Goal: Find specific page/section: Find specific page/section

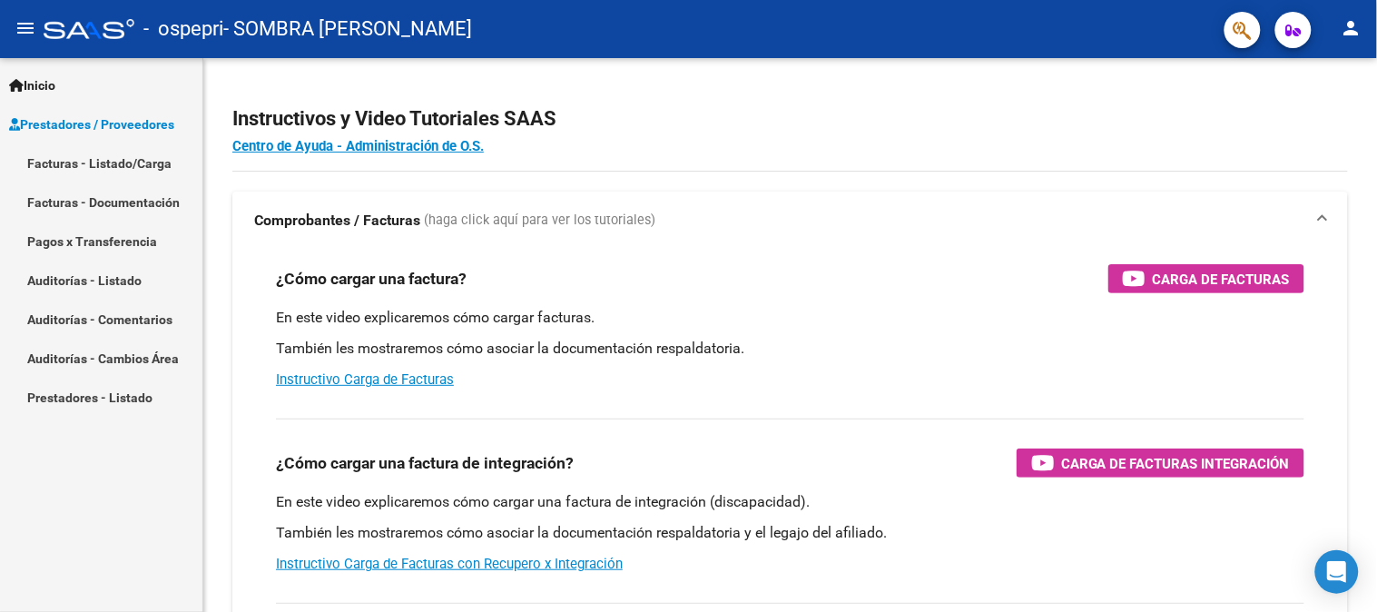
click at [161, 165] on link "Facturas - Listado/Carga" at bounding box center [101, 162] width 202 height 39
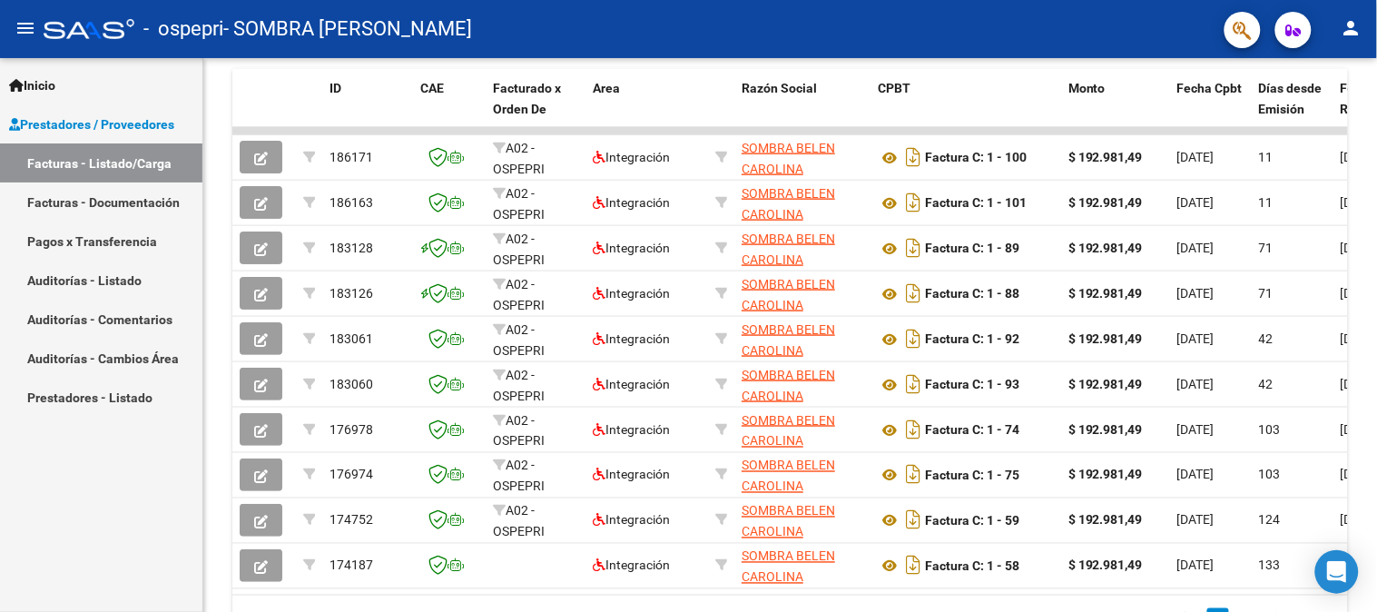
click at [115, 245] on link "Pagos x Transferencia" at bounding box center [101, 240] width 202 height 39
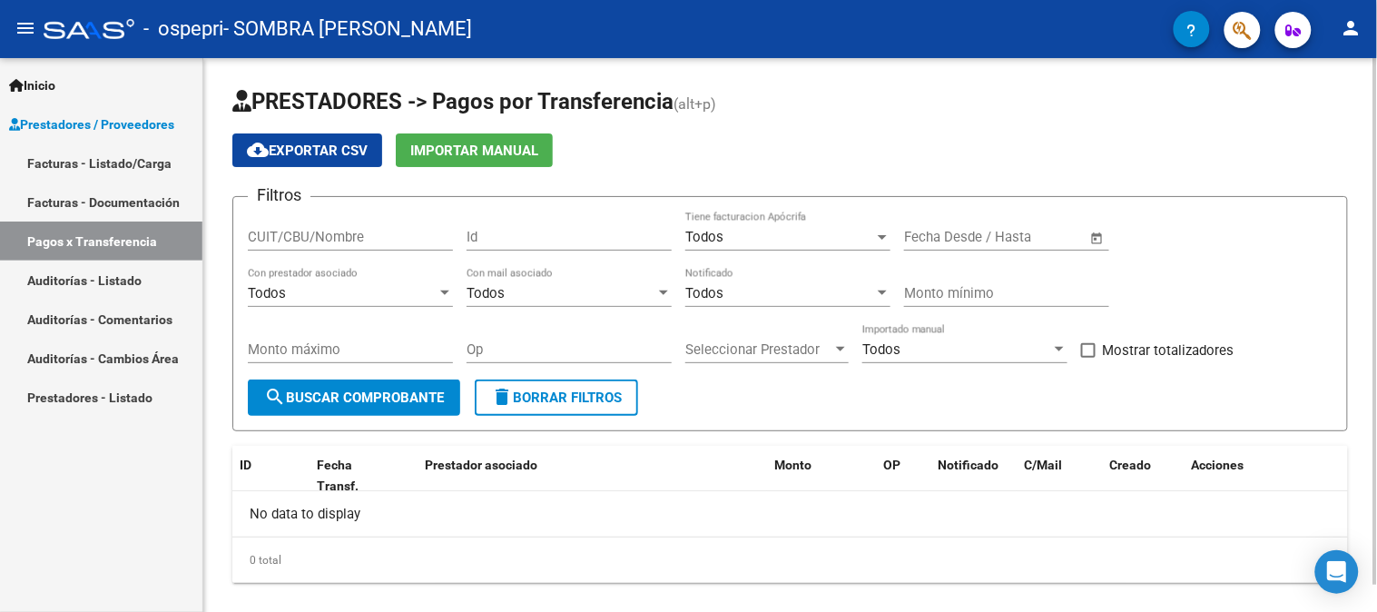
scroll to position [29, 0]
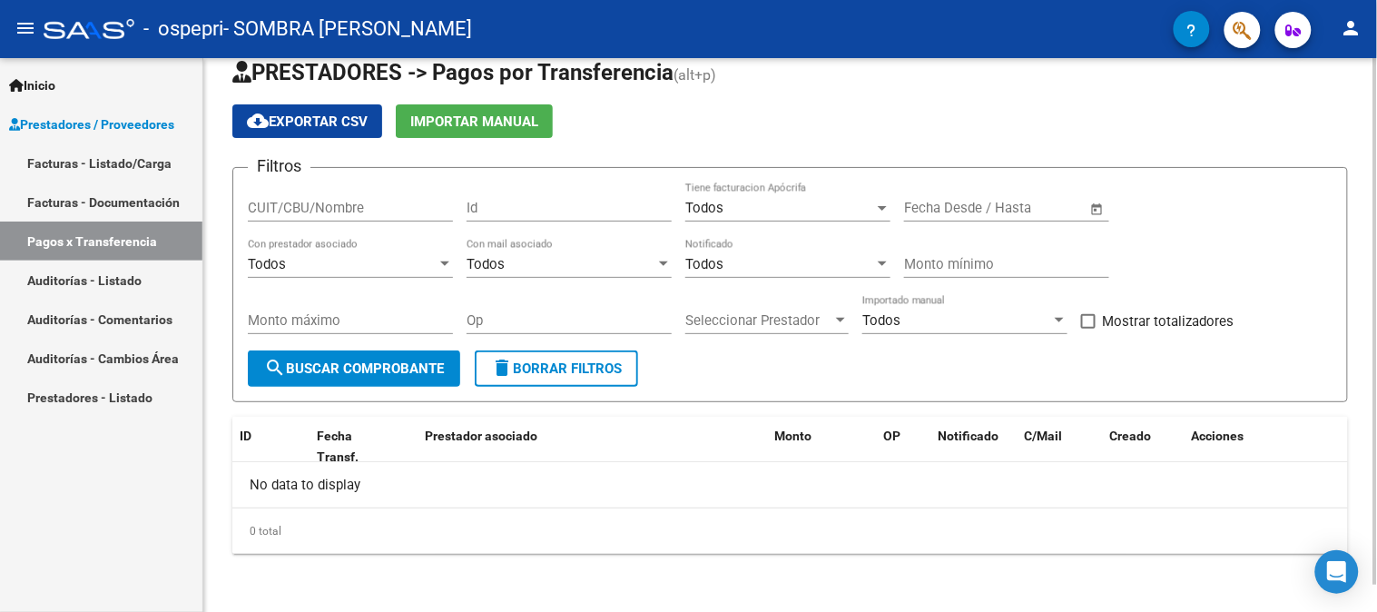
click at [406, 383] on button "search Buscar Comprobante" at bounding box center [354, 368] width 212 height 36
click at [762, 261] on div "Todos" at bounding box center [779, 264] width 189 height 16
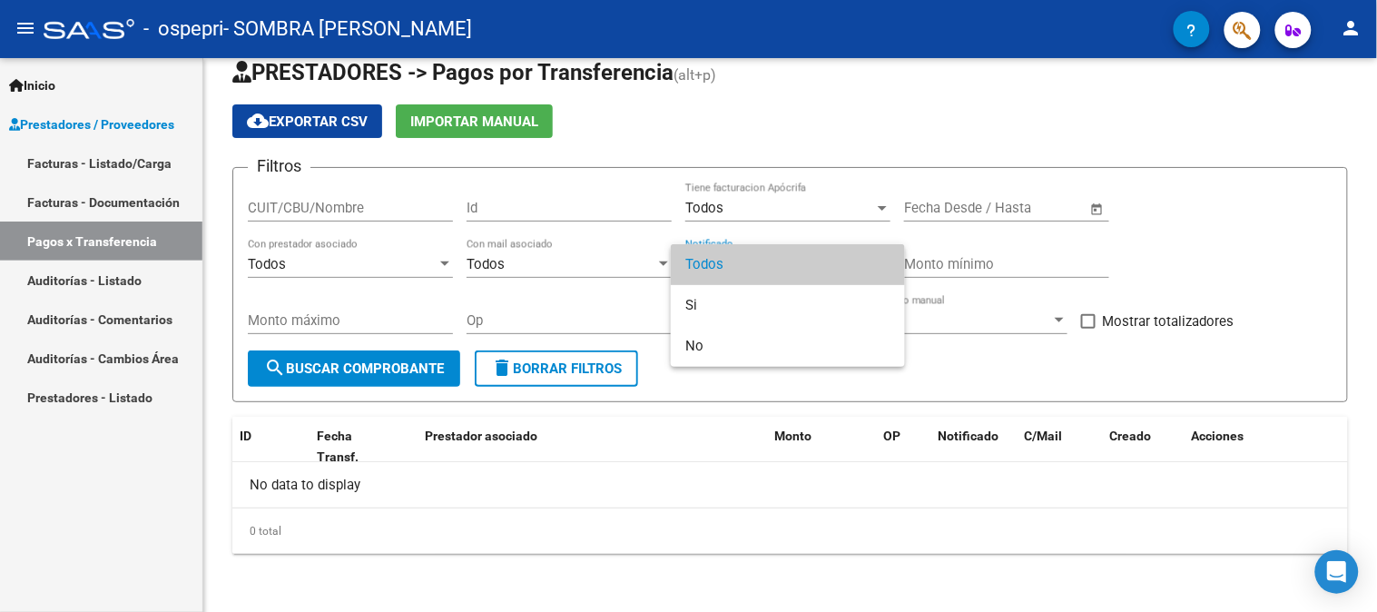
click at [474, 205] on div at bounding box center [688, 306] width 1377 height 612
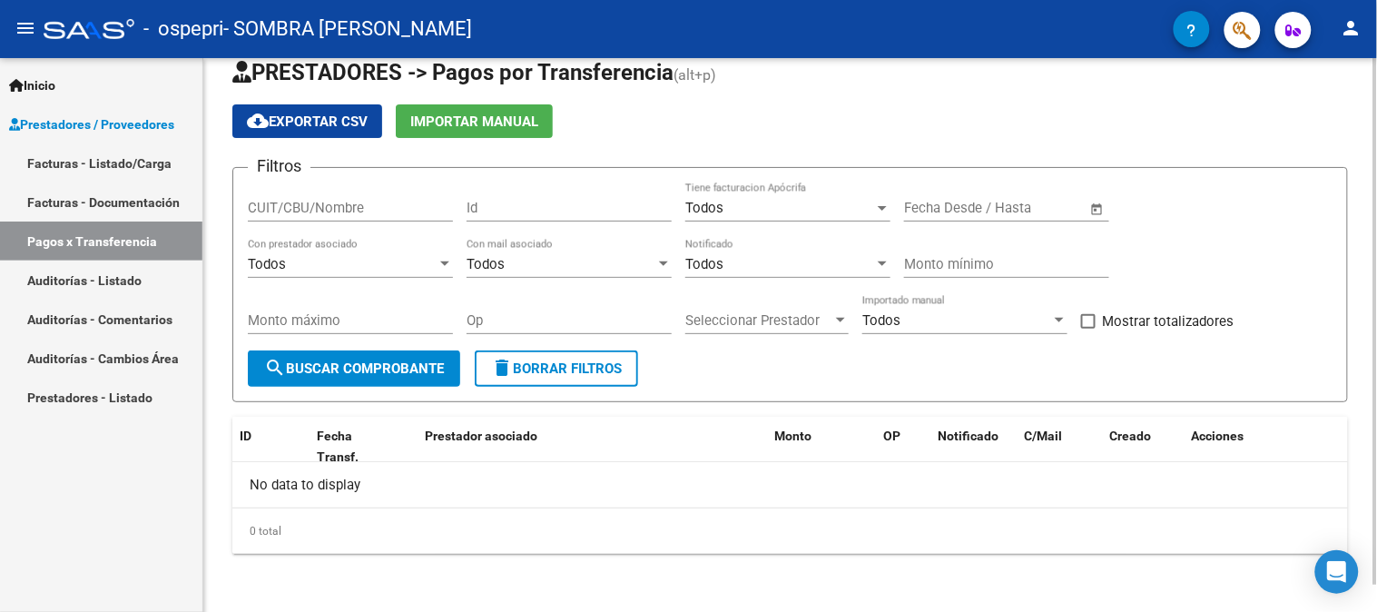
click at [1089, 213] on span "Open calendar" at bounding box center [1097, 209] width 44 height 44
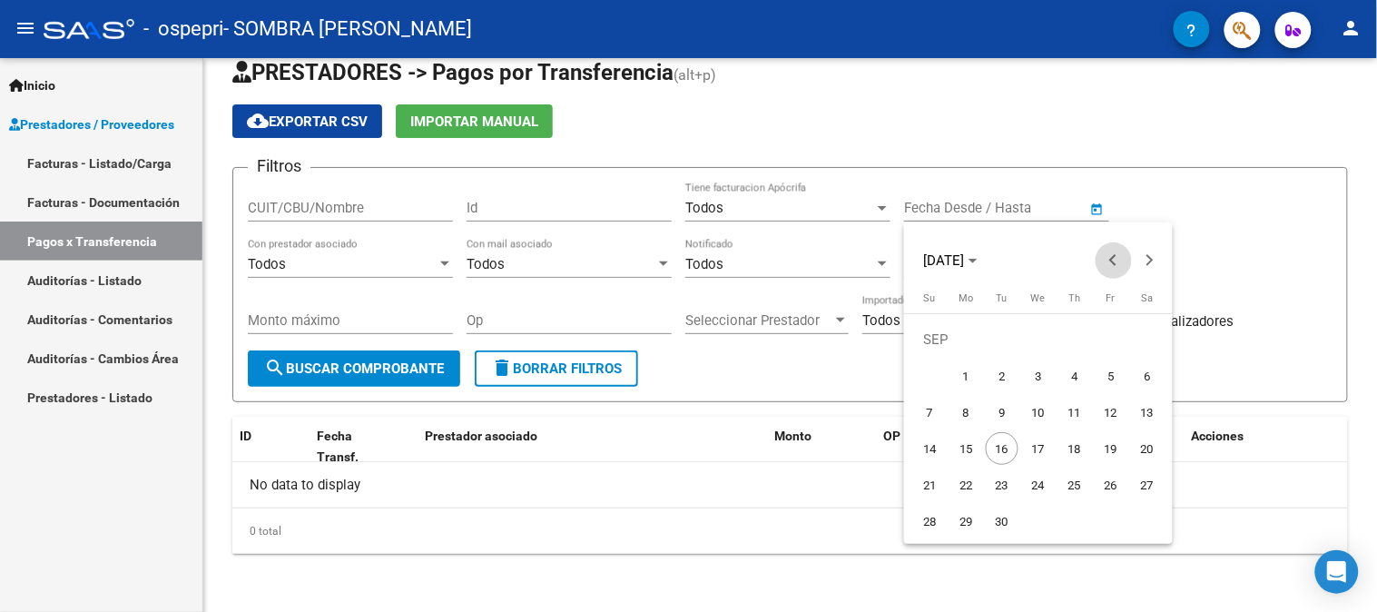
click at [1122, 259] on span "Previous month" at bounding box center [1113, 260] width 36 height 36
click at [1104, 324] on span "1" at bounding box center [1110, 339] width 33 height 33
click at [401, 377] on div at bounding box center [688, 306] width 1377 height 612
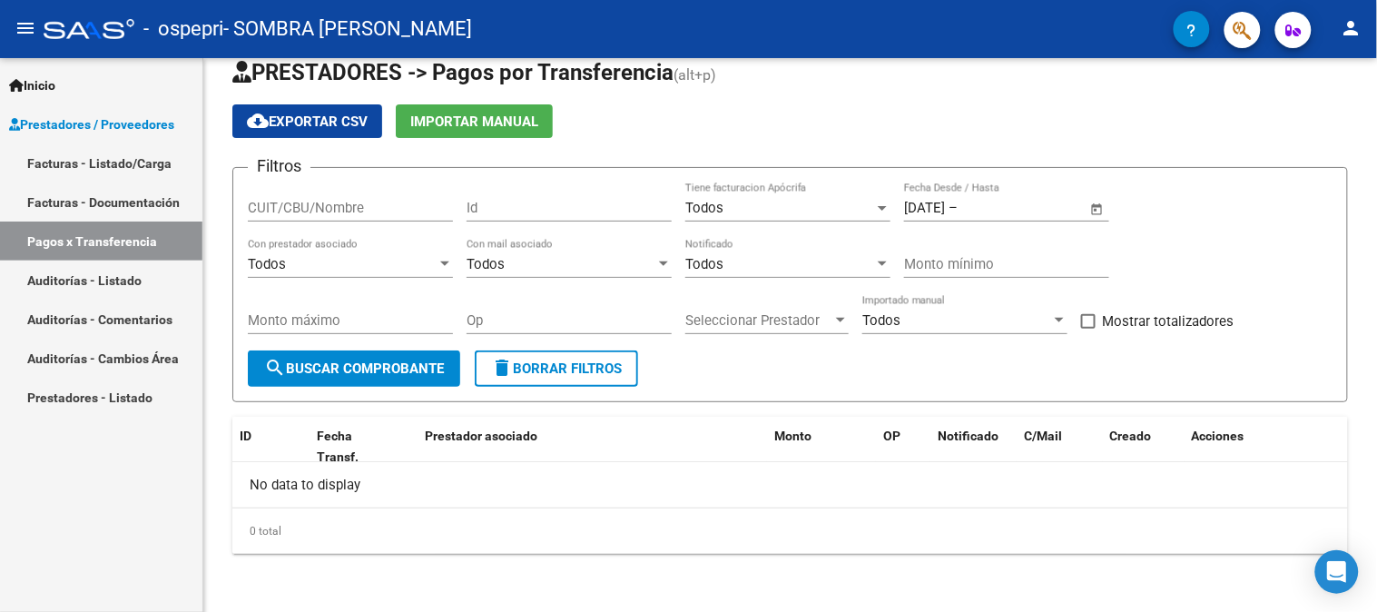
click at [401, 377] on button "search Buscar Comprobante" at bounding box center [354, 368] width 212 height 36
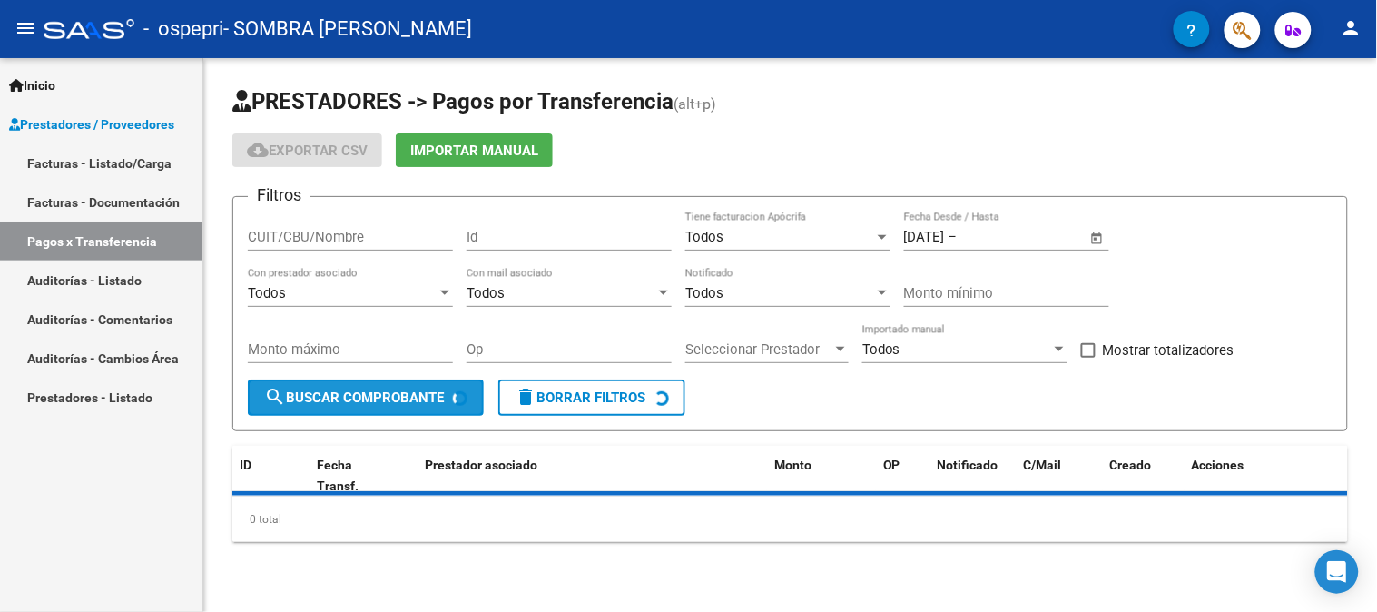
scroll to position [0, 0]
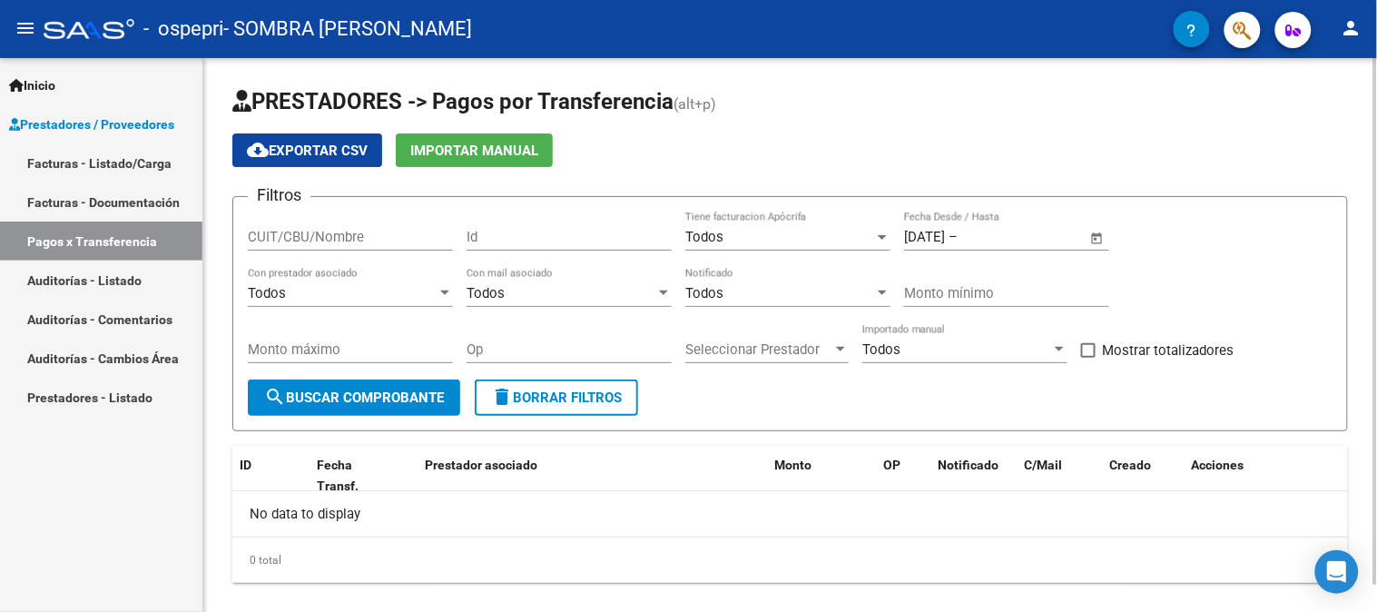
click at [1099, 251] on span "Open calendar" at bounding box center [1097, 238] width 44 height 44
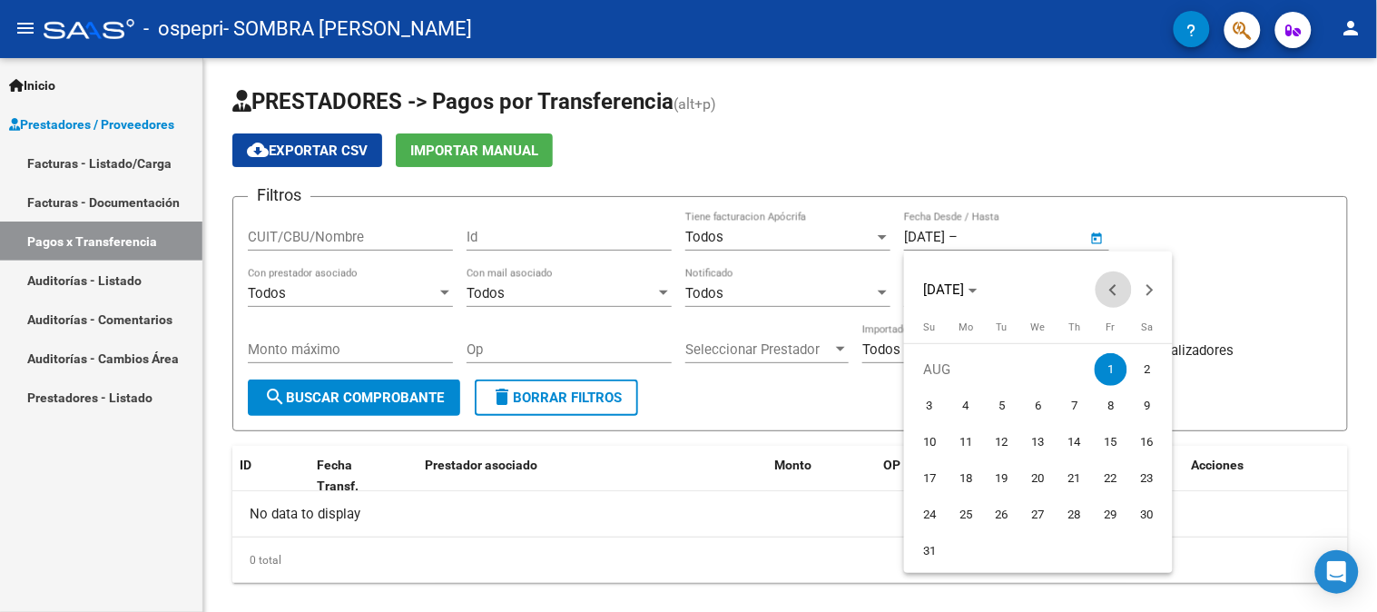
click at [1117, 279] on span "Previous month" at bounding box center [1113, 289] width 36 height 36
click at [1007, 408] on span "1" at bounding box center [1001, 405] width 33 height 33
type input "[DATE]"
click at [400, 407] on div at bounding box center [688, 306] width 1377 height 612
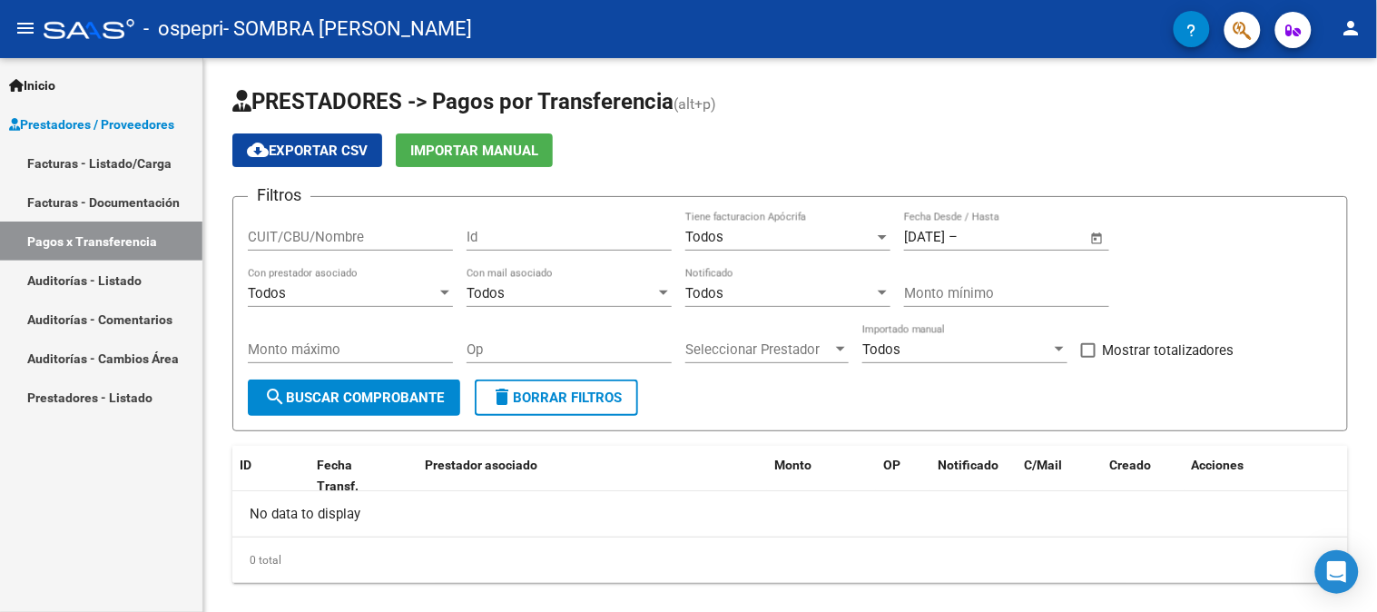
click at [400, 407] on button "search Buscar Comprobante" at bounding box center [354, 397] width 212 height 36
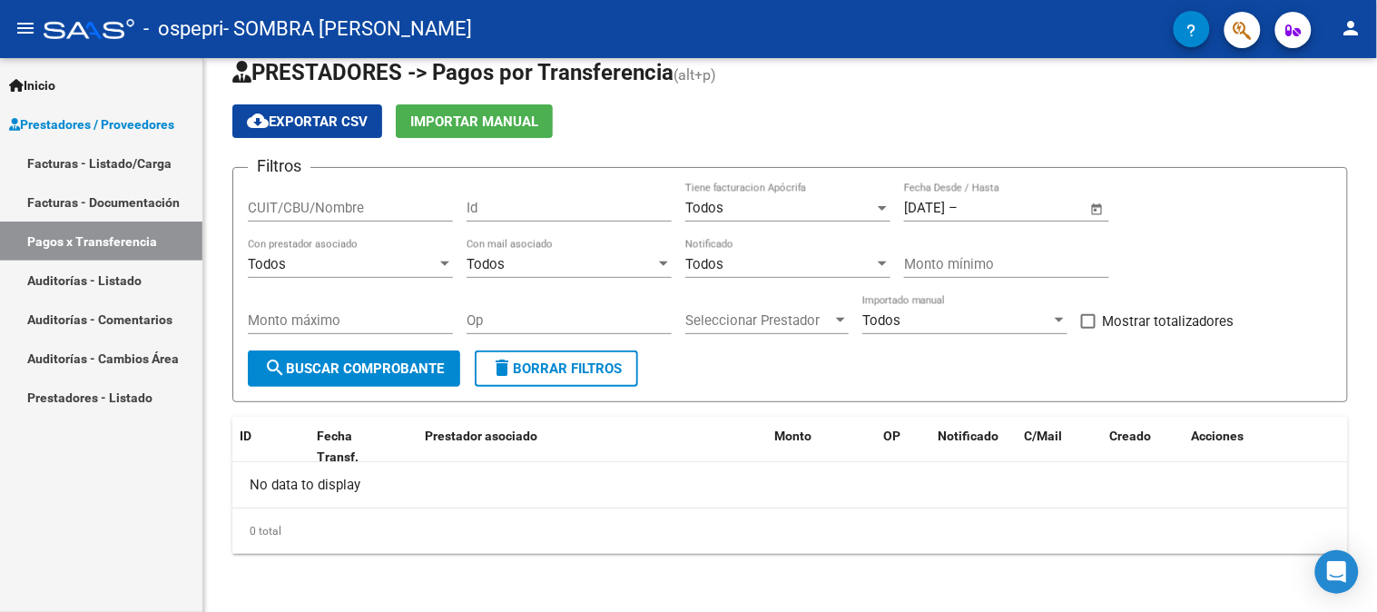
click at [73, 285] on link "Auditorías - Listado" at bounding box center [101, 279] width 202 height 39
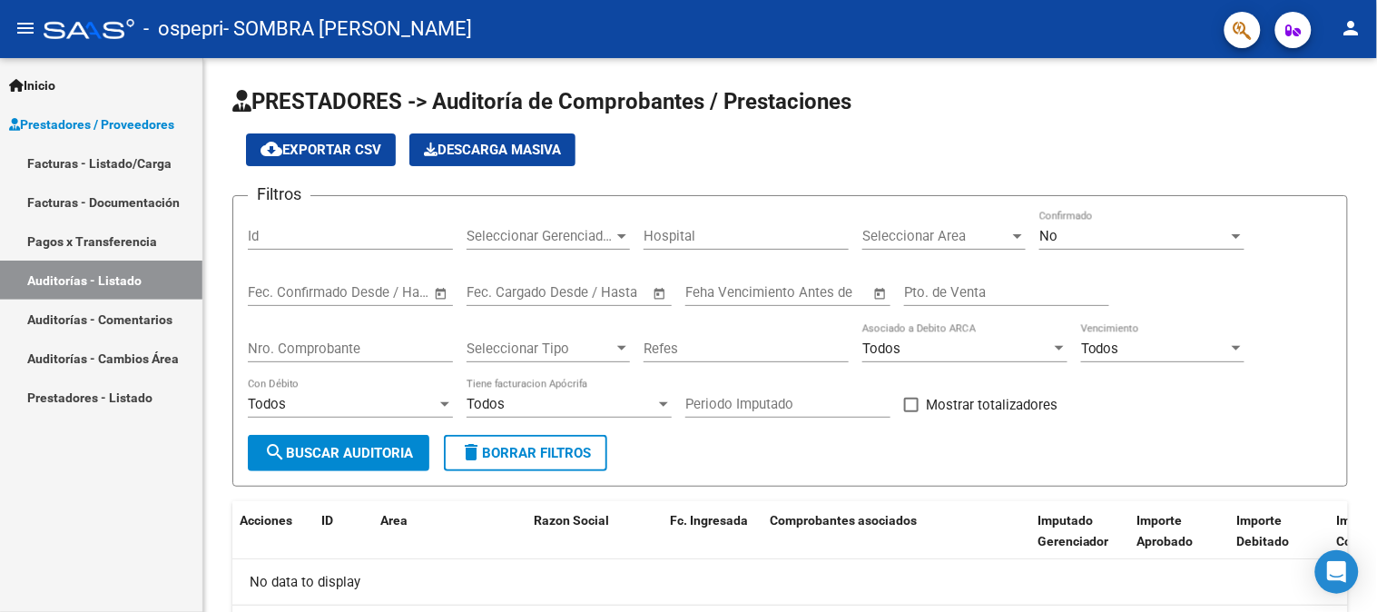
click at [149, 374] on link "Auditorías - Cambios Área" at bounding box center [101, 357] width 202 height 39
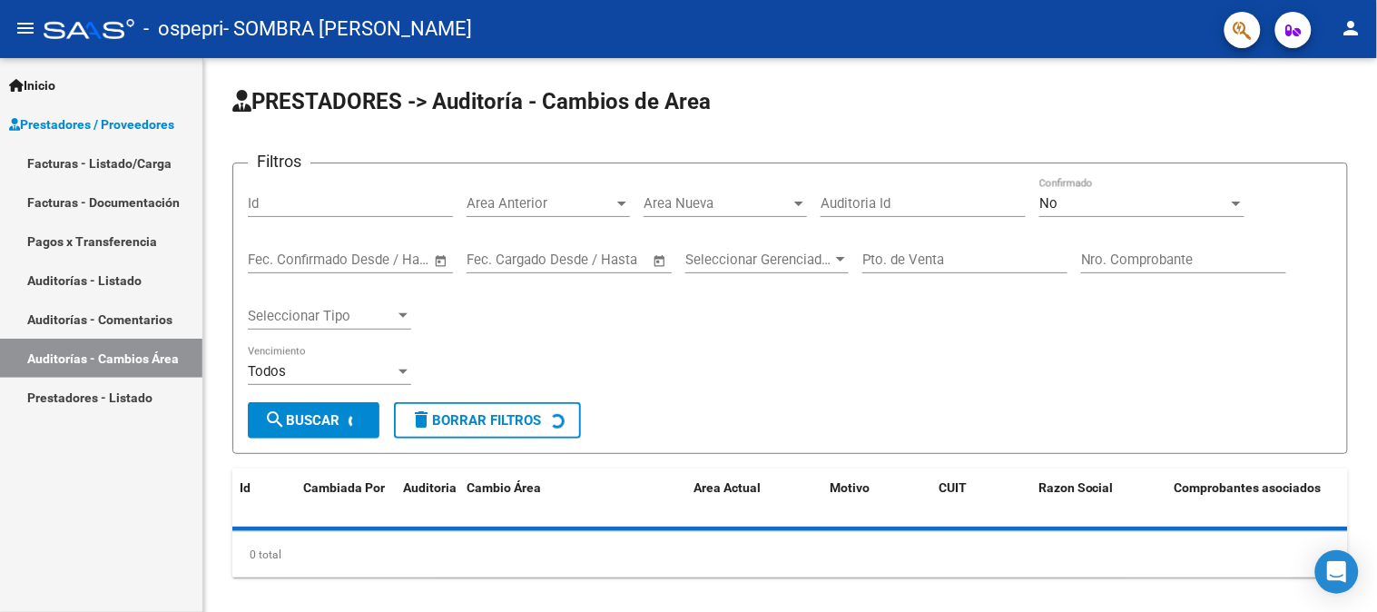
click at [139, 394] on link "Prestadores - Listado" at bounding box center [101, 396] width 202 height 39
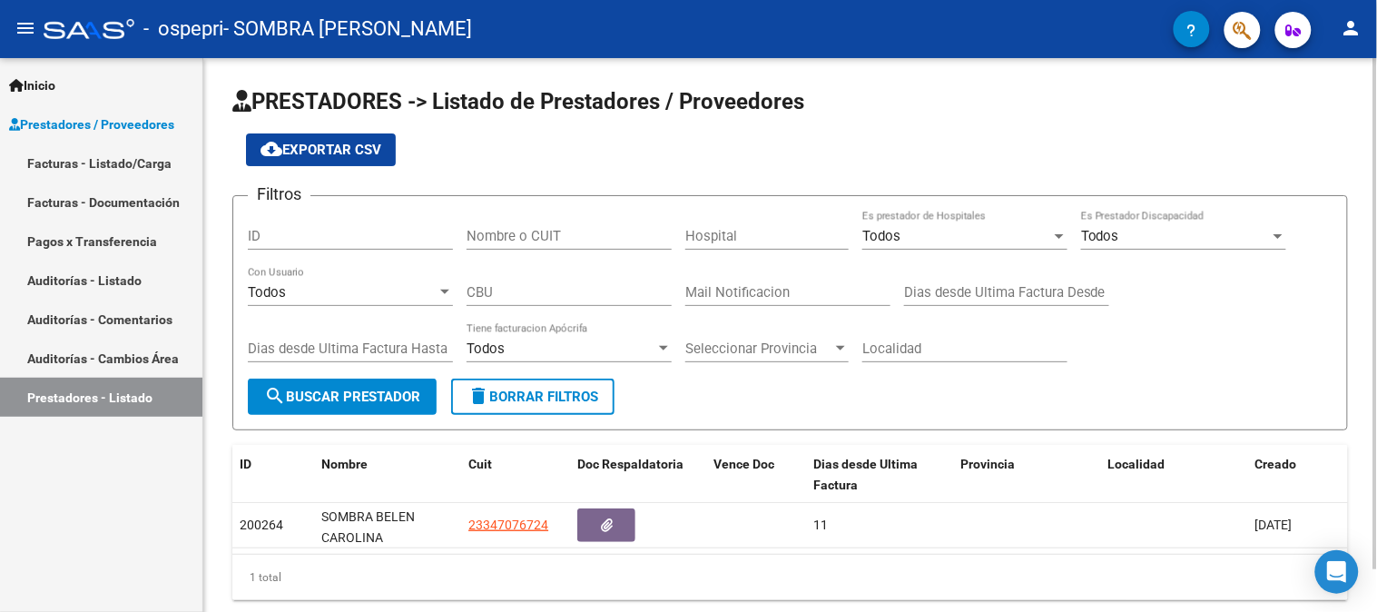
scroll to position [46, 0]
